Goal: Find specific page/section: Locate a particular part of the current website

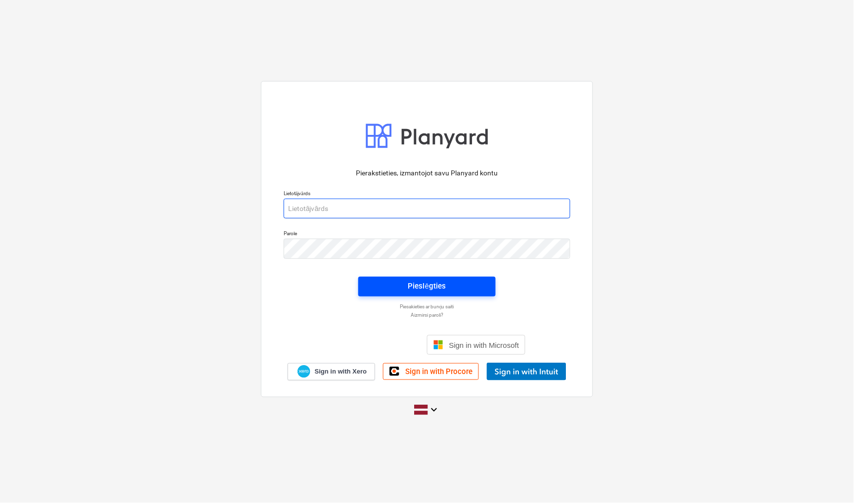
type input "[EMAIL_ADDRESS][PERSON_NAME][DOMAIN_NAME]"
click at [456, 293] on button "Pieslēgties" at bounding box center [426, 287] width 137 height 20
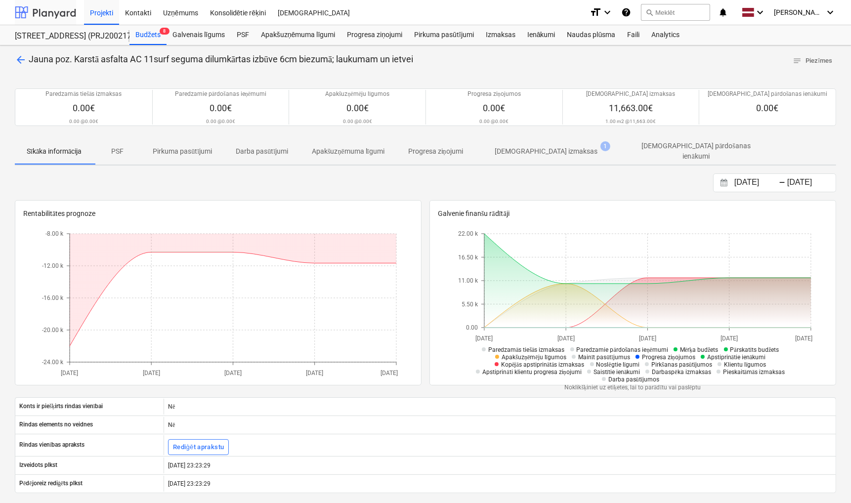
click at [40, 7] on div at bounding box center [45, 12] width 61 height 25
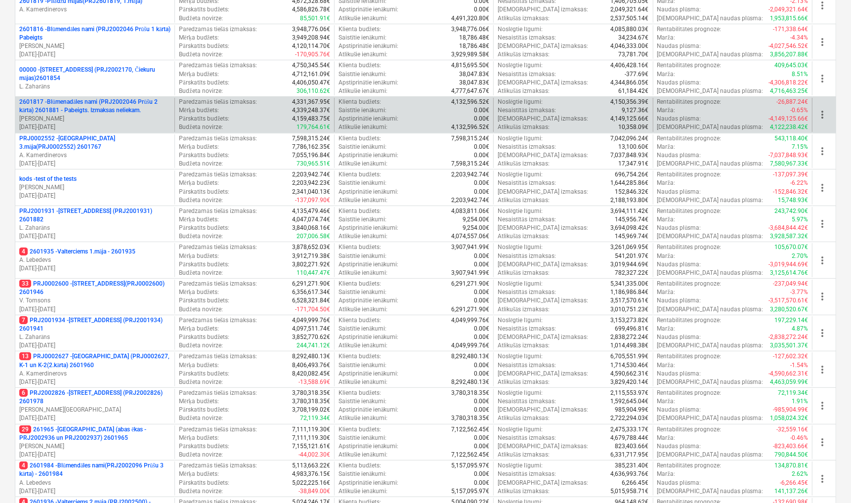
scroll to position [173, 0]
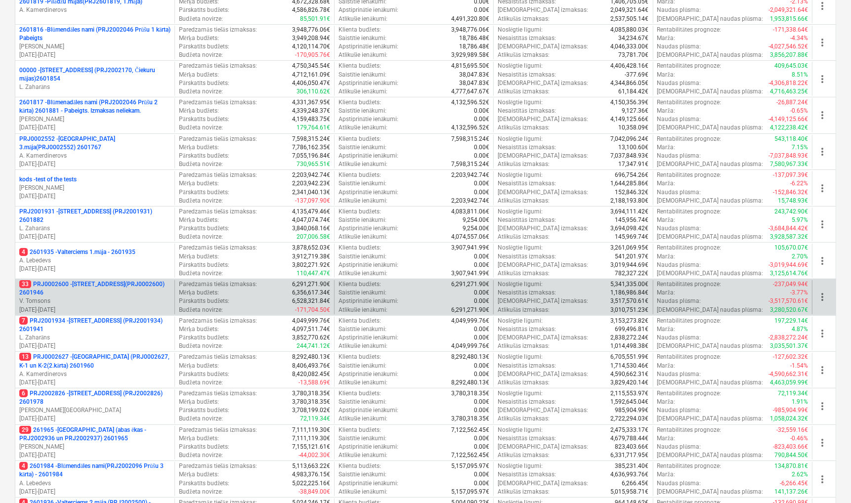
click at [117, 303] on p "V. Tomsons" at bounding box center [94, 301] width 151 height 8
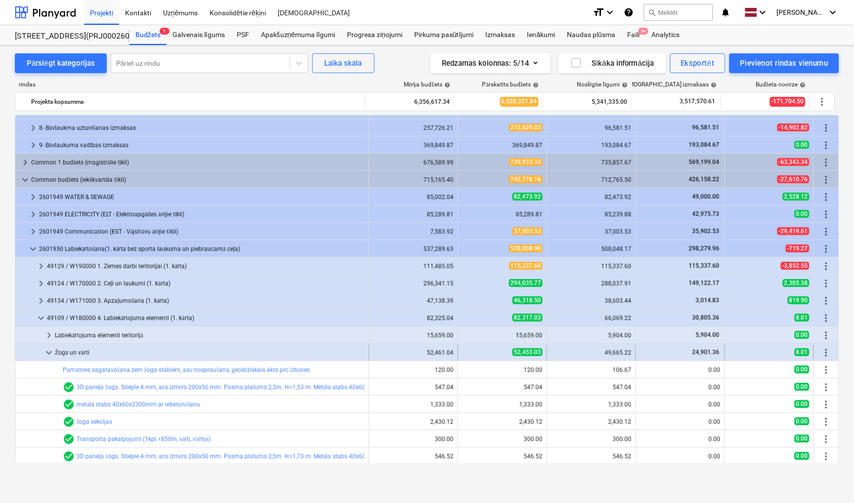
scroll to position [140, 0]
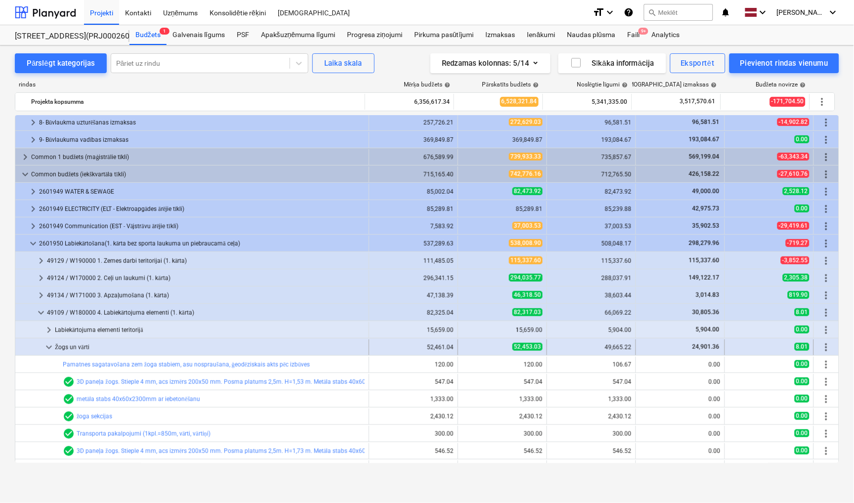
click at [52, 347] on span "keyboard_arrow_down" at bounding box center [49, 347] width 12 height 12
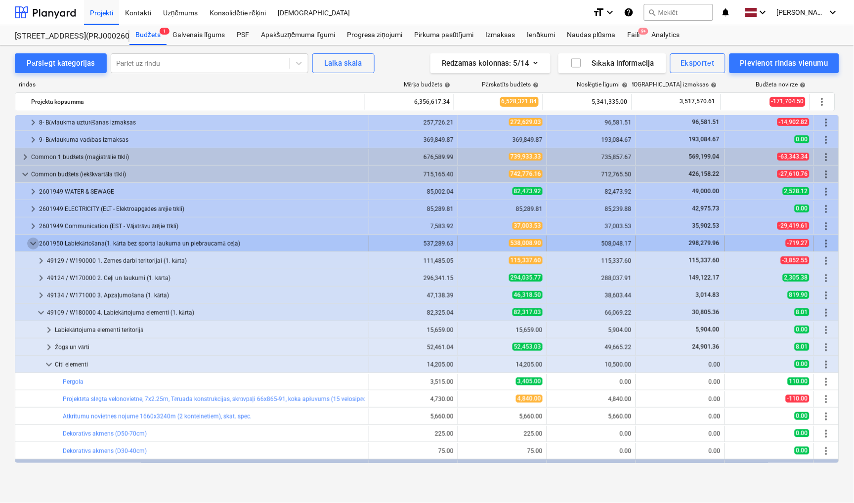
click at [34, 247] on span "keyboard_arrow_down" at bounding box center [33, 244] width 12 height 12
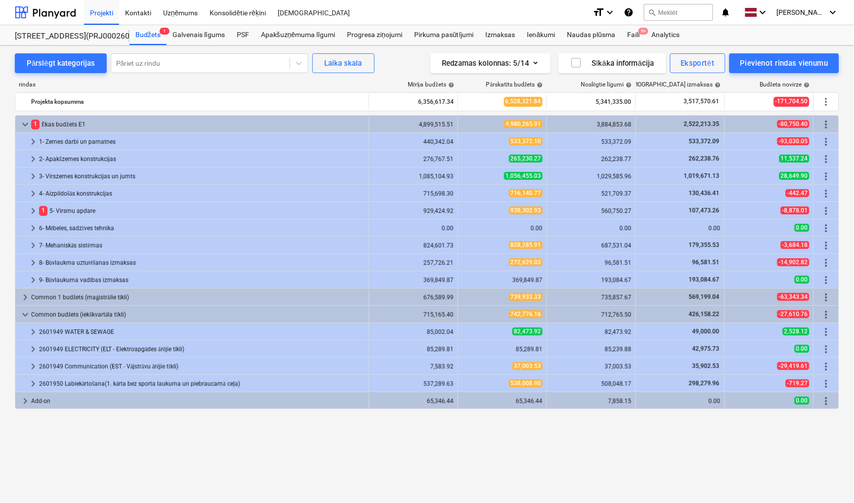
click at [683, 476] on div "Pārslēgt kategorijas Pāriet uz rindu Laika skala Redzamas kolonnas : 5/14 Sīkāk…" at bounding box center [427, 263] width 854 height 437
